Goal: Information Seeking & Learning: Learn about a topic

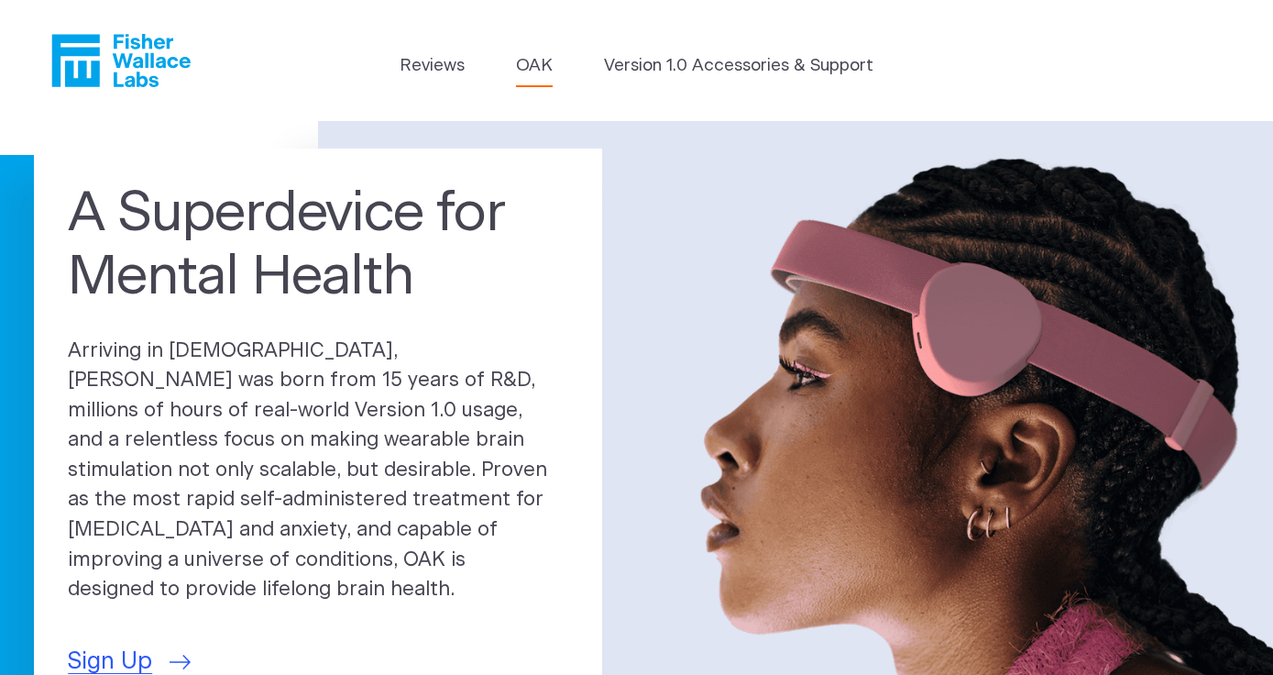
click at [543, 64] on link "OAK" at bounding box center [534, 66] width 37 height 26
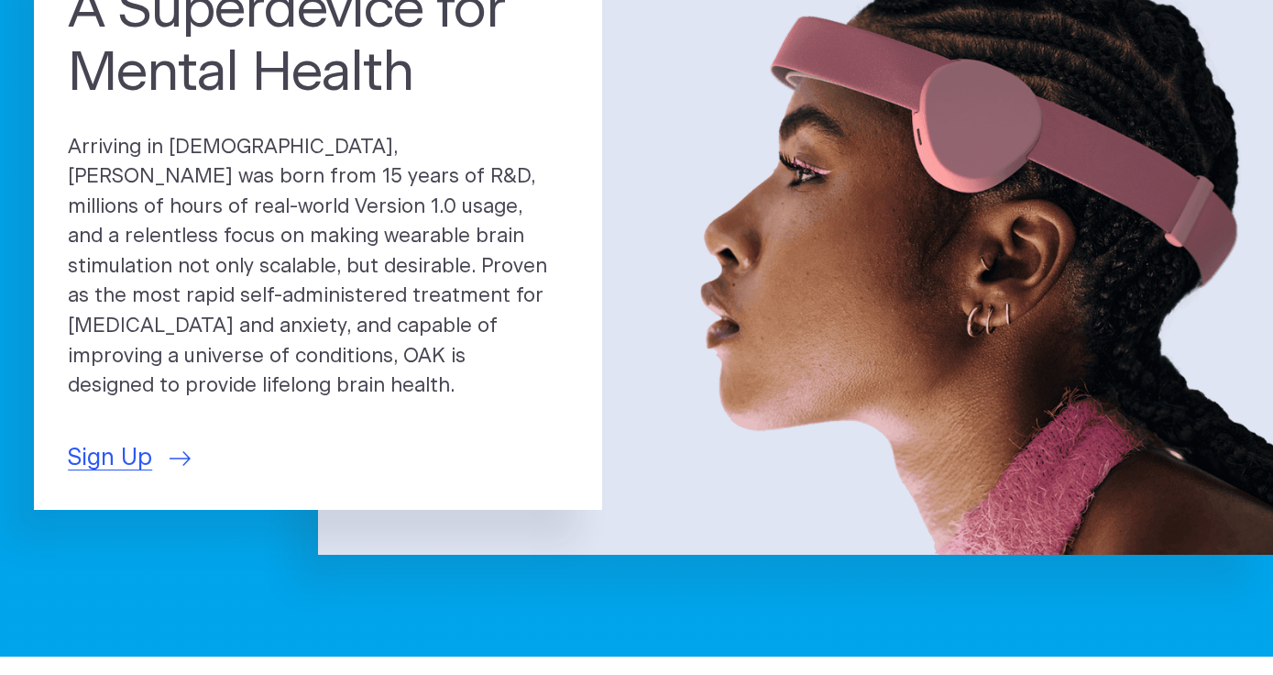
scroll to position [215, 0]
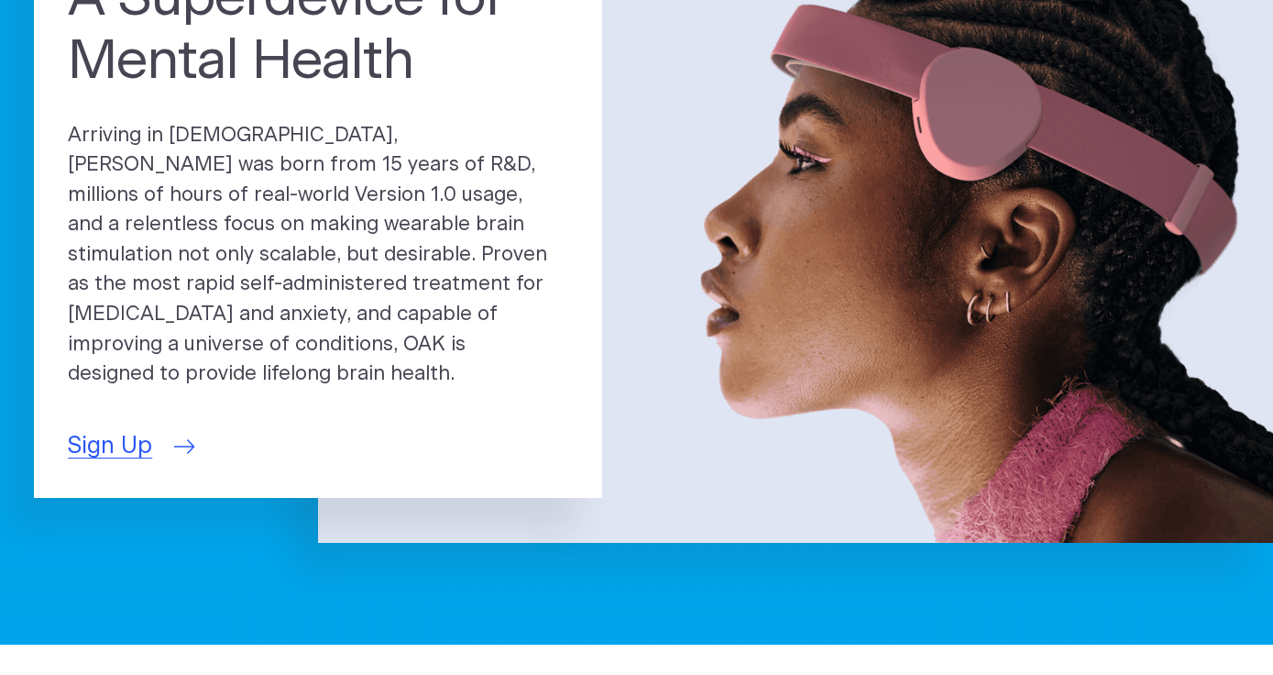
click at [96, 429] on span "Sign Up" at bounding box center [110, 446] width 84 height 35
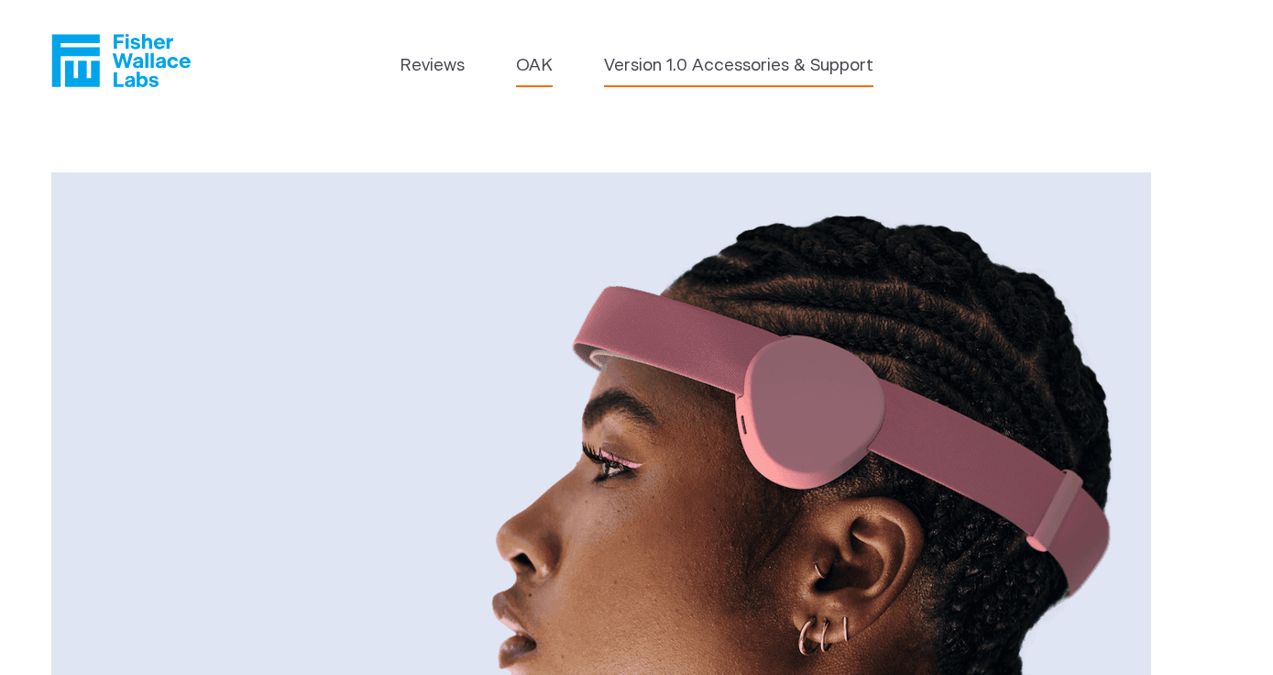
click at [638, 70] on link "Version 1.0 Accessories & Support" at bounding box center [739, 66] width 270 height 26
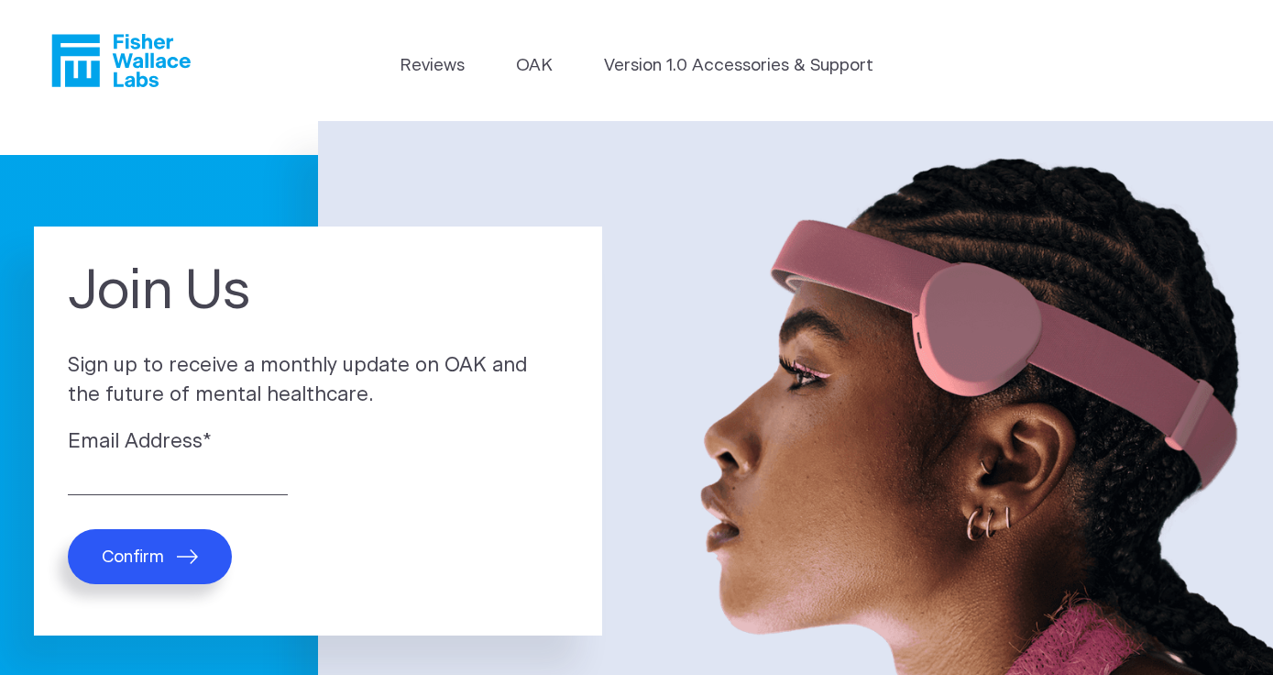
scroll to position [4, 0]
